Goal: Find specific page/section: Find specific page/section

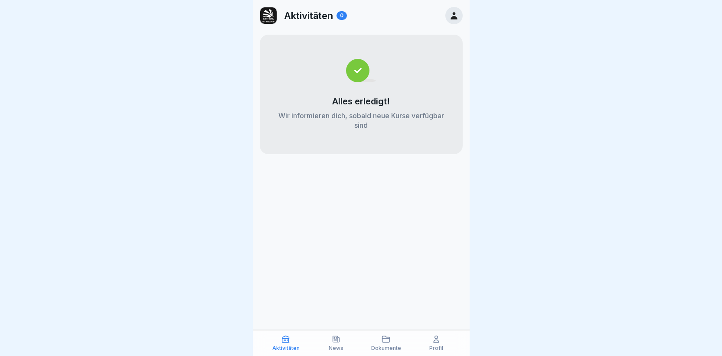
scroll to position [7, 0]
click at [333, 341] on icon at bounding box center [336, 339] width 9 height 9
click at [387, 344] on icon at bounding box center [385, 339] width 9 height 9
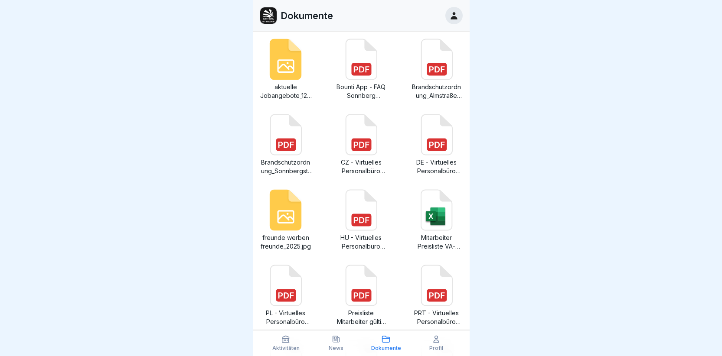
click at [291, 74] on icon at bounding box center [285, 59] width 32 height 41
click at [357, 68] on rect at bounding box center [361, 69] width 20 height 13
click at [426, 66] on rect at bounding box center [436, 69] width 20 height 13
click at [354, 137] on icon at bounding box center [360, 135] width 31 height 40
click at [429, 143] on icon at bounding box center [437, 145] width 16 height 6
